Goal: Task Accomplishment & Management: Complete application form

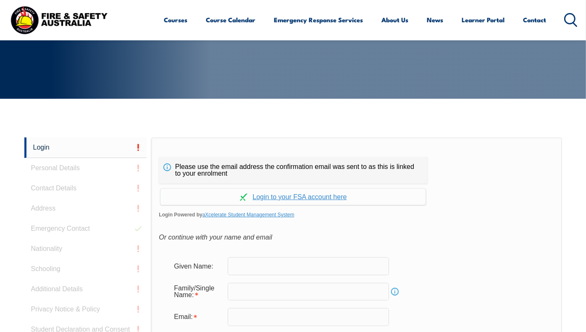
scroll to position [224, 0]
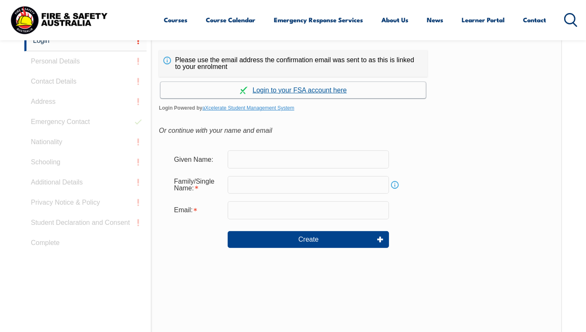
click at [318, 98] on link "Continue with aXcelerate" at bounding box center [294, 90] width 266 height 16
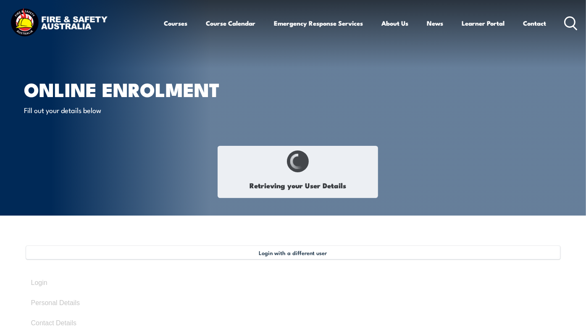
select select "Mr"
type input "[PERSON_NAME]"
type input "Cook"
type input "[DATE]"
type input "8PJSDMZQM3"
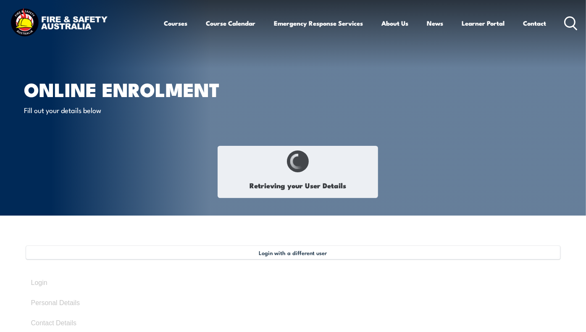
select select "M"
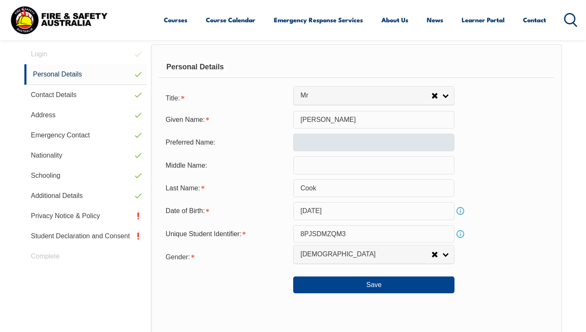
scroll to position [271, 0]
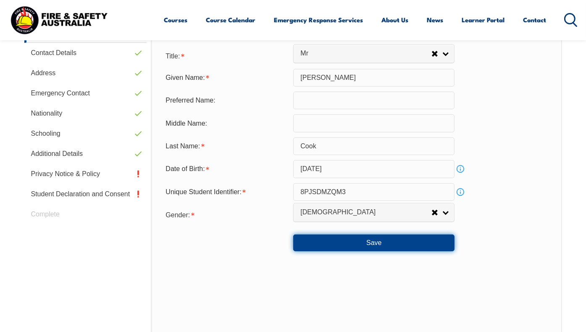
click at [362, 251] on button "Save" at bounding box center [373, 243] width 161 height 17
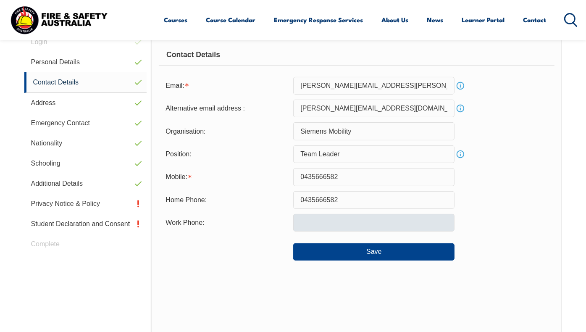
scroll to position [229, 0]
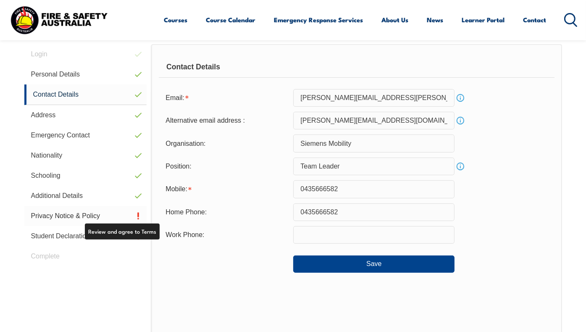
click at [72, 226] on link "Privacy Notice & Policy" at bounding box center [85, 216] width 123 height 20
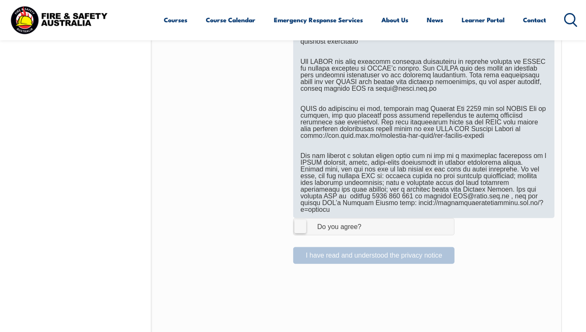
scroll to position [481, 0]
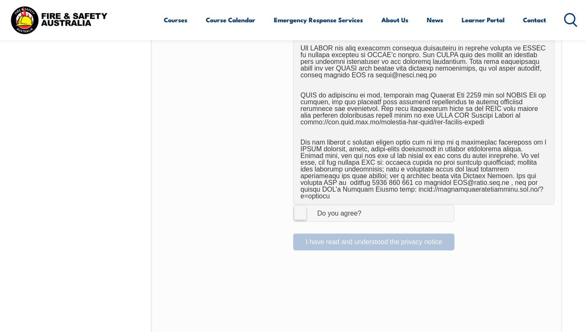
click at [300, 222] on label "I Agree Do you agree?" at bounding box center [373, 213] width 161 height 17
click at [368, 221] on input "I Agree Do you agree?" at bounding box center [375, 213] width 14 height 16
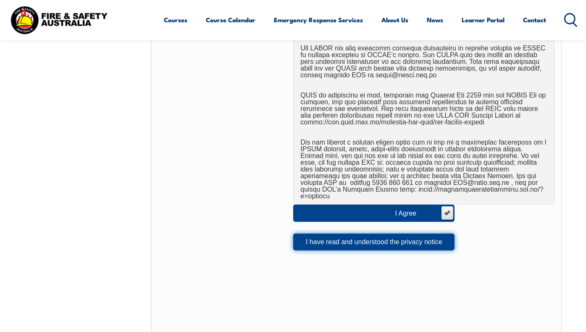
click at [380, 251] on button "I have read and understood the privacy notice" at bounding box center [373, 242] width 161 height 17
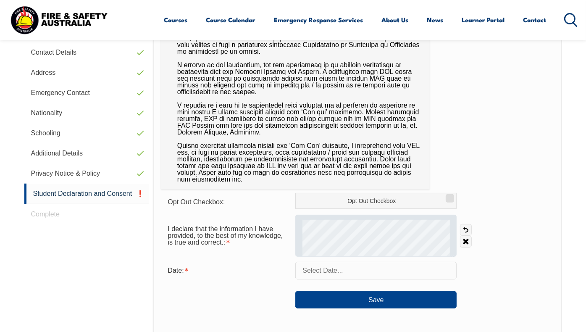
scroll to position [313, 0]
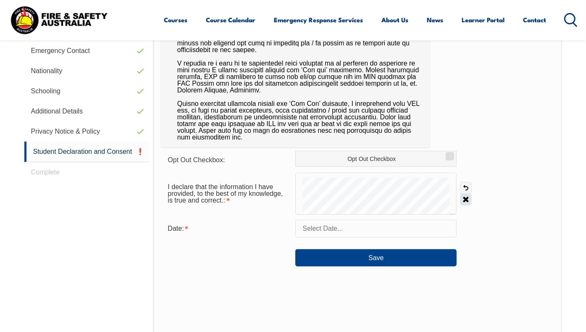
click at [463, 206] on link "Clear" at bounding box center [466, 200] width 12 height 12
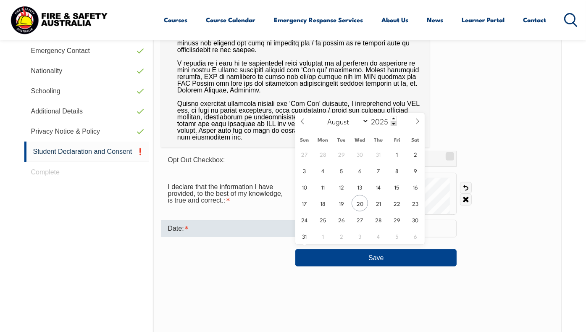
click at [376, 238] on input "text" at bounding box center [376, 229] width 161 height 18
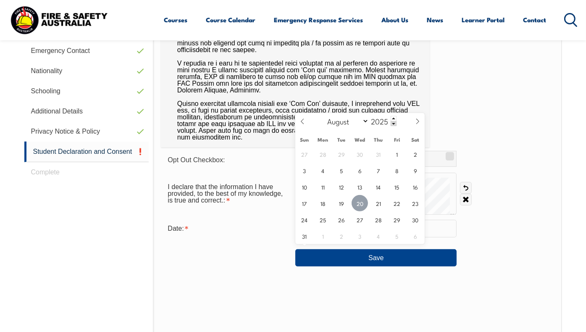
click at [362, 206] on span "20" at bounding box center [360, 203] width 16 height 16
type input "[DATE]"
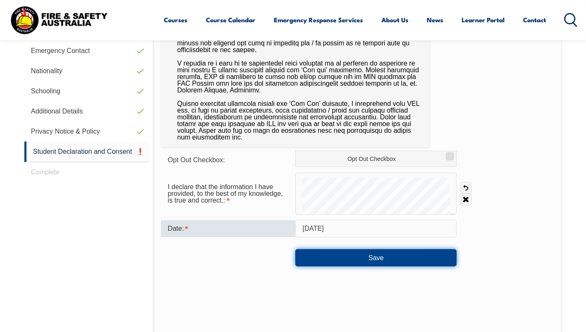
click at [372, 266] on button "Save" at bounding box center [376, 257] width 161 height 17
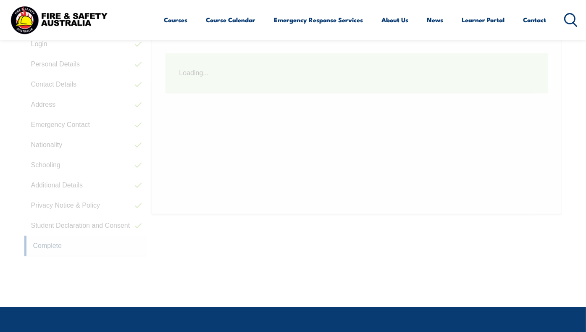
scroll to position [229, 0]
